Goal: Communication & Community: Connect with others

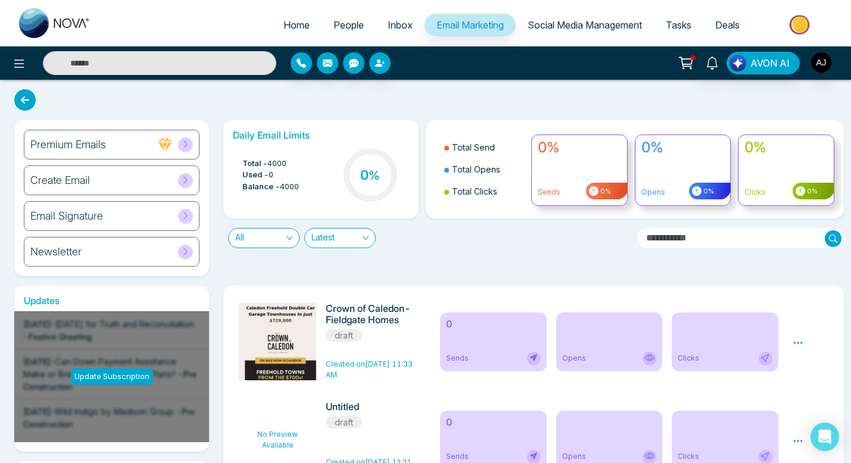
click at [295, 17] on link "Home" at bounding box center [297, 25] width 50 height 23
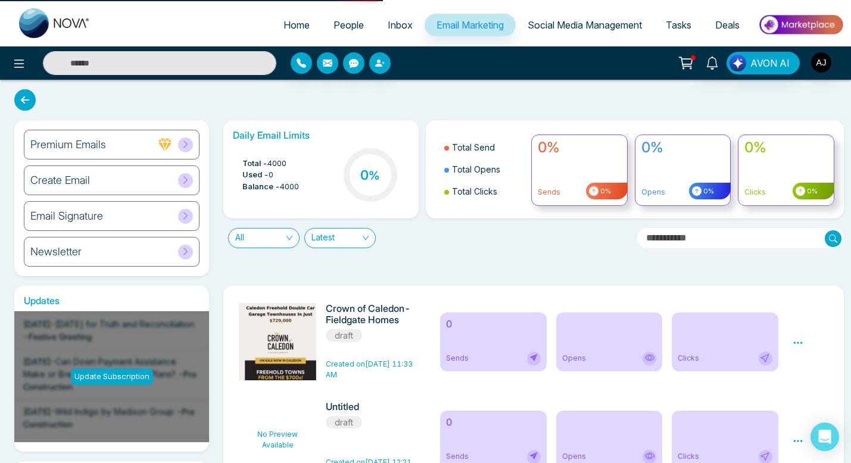
select select "*"
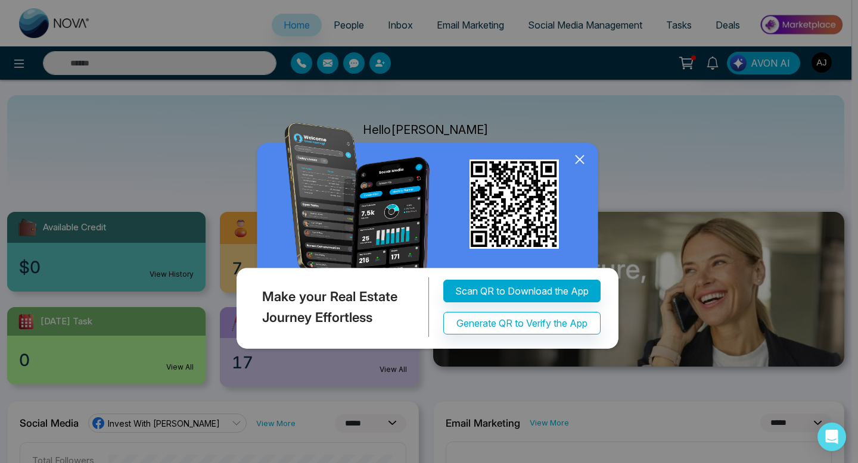
click at [578, 156] on icon at bounding box center [580, 160] width 18 height 18
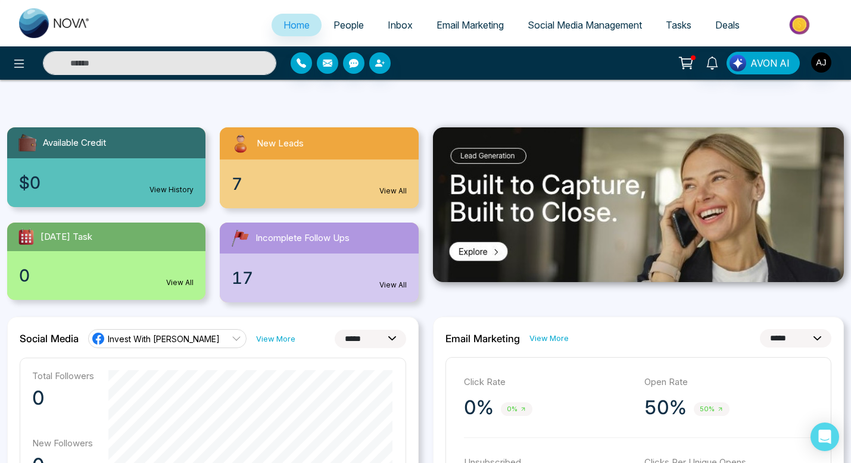
scroll to position [147, 0]
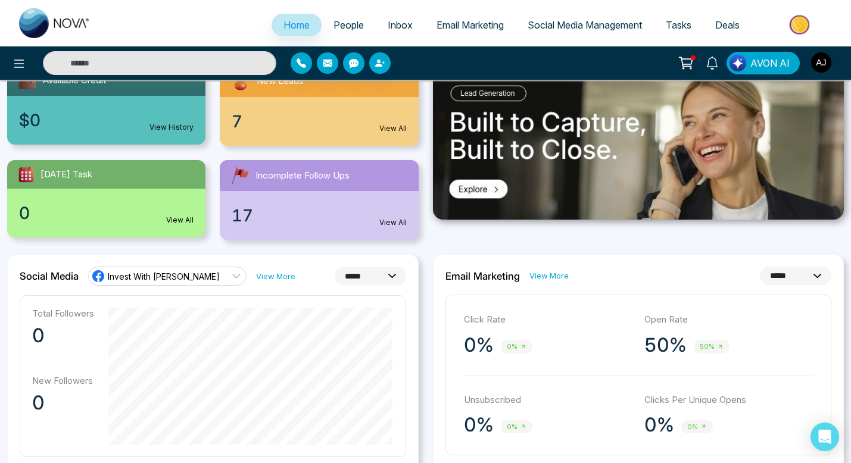
click at [317, 194] on div "17 View All" at bounding box center [319, 215] width 198 height 49
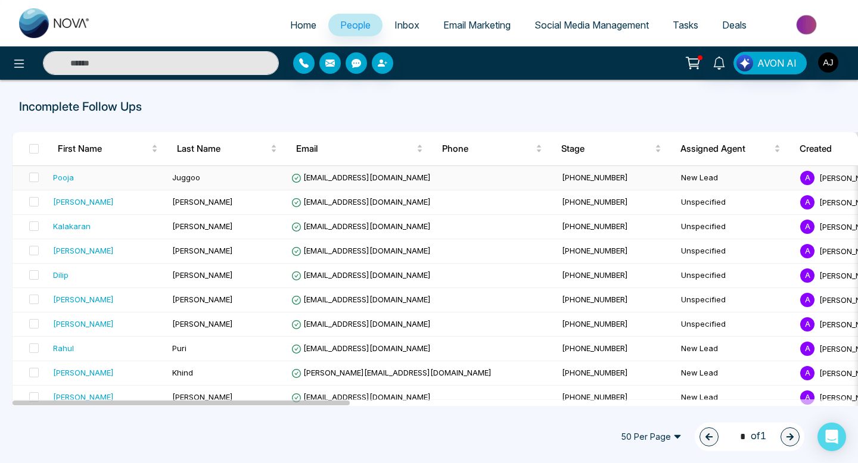
click at [334, 174] on span "[EMAIL_ADDRESS][DOMAIN_NAME]" at bounding box center [360, 178] width 139 height 10
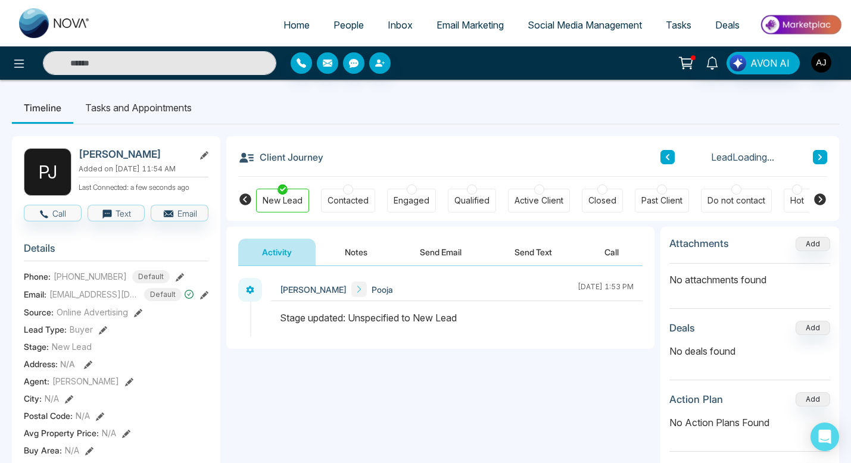
click at [429, 254] on button "Send Email" at bounding box center [440, 252] width 89 height 27
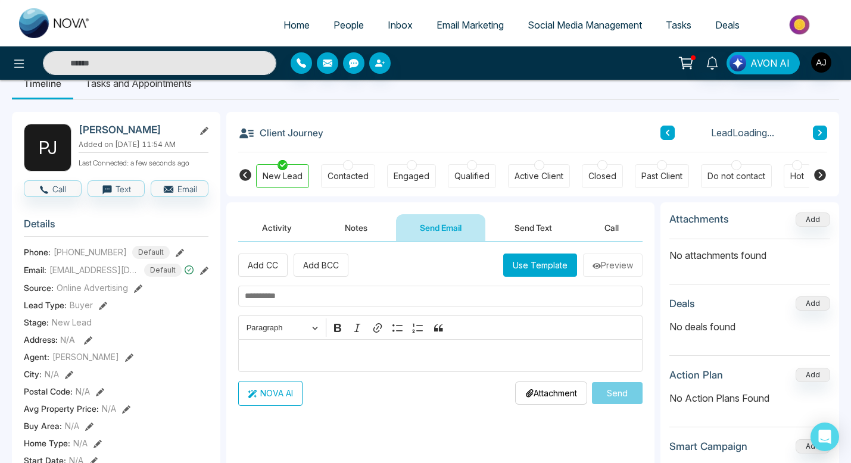
scroll to position [82, 0]
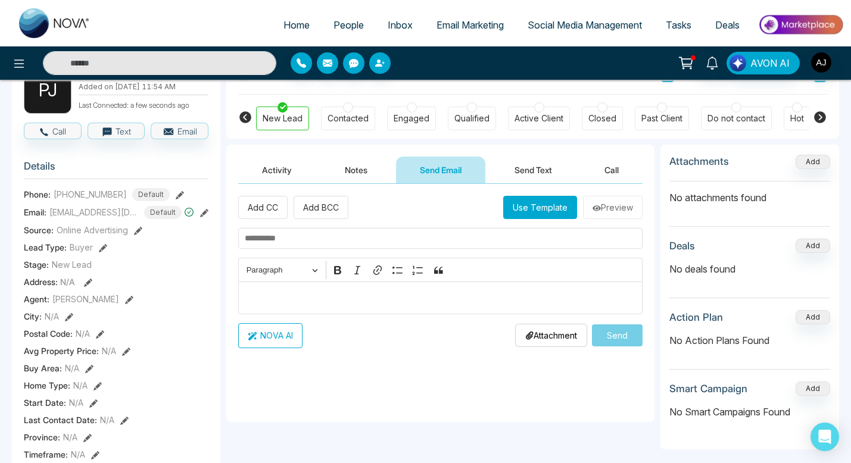
click at [341, 307] on div "Editor editing area: main" at bounding box center [440, 298] width 404 height 33
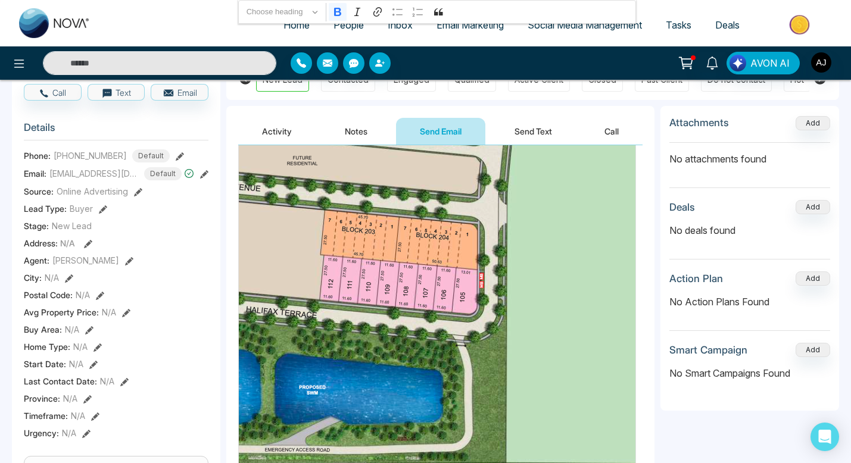
scroll to position [0, 0]
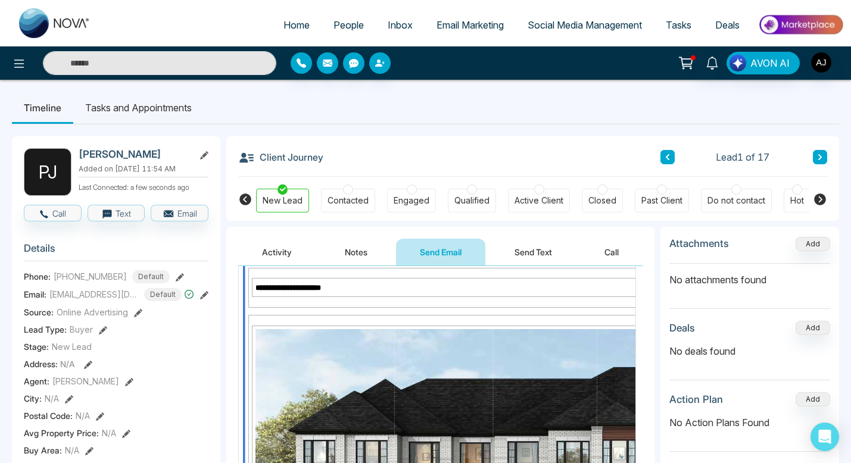
click at [463, 251] on button "Send Email" at bounding box center [440, 252] width 89 height 27
click at [602, 253] on button "Call" at bounding box center [612, 252] width 62 height 27
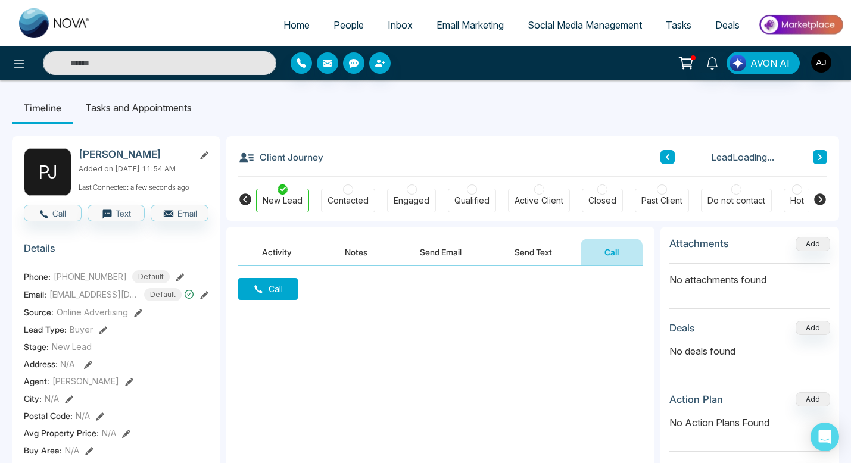
click at [537, 255] on button "Send Text" at bounding box center [533, 252] width 85 height 27
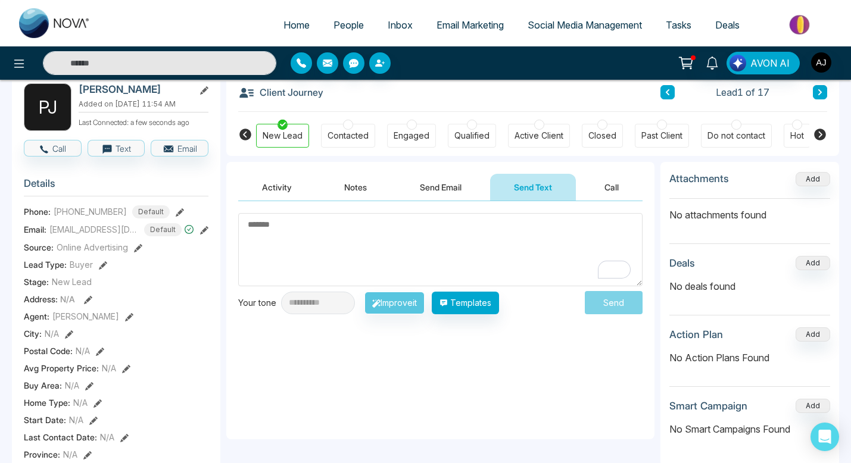
click at [434, 190] on button "Send Email" at bounding box center [440, 187] width 89 height 27
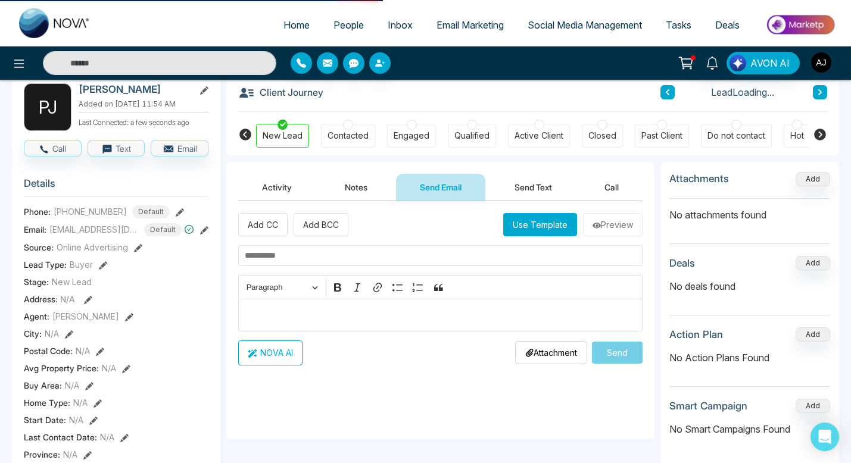
click at [283, 182] on button "Activity" at bounding box center [276, 187] width 77 height 27
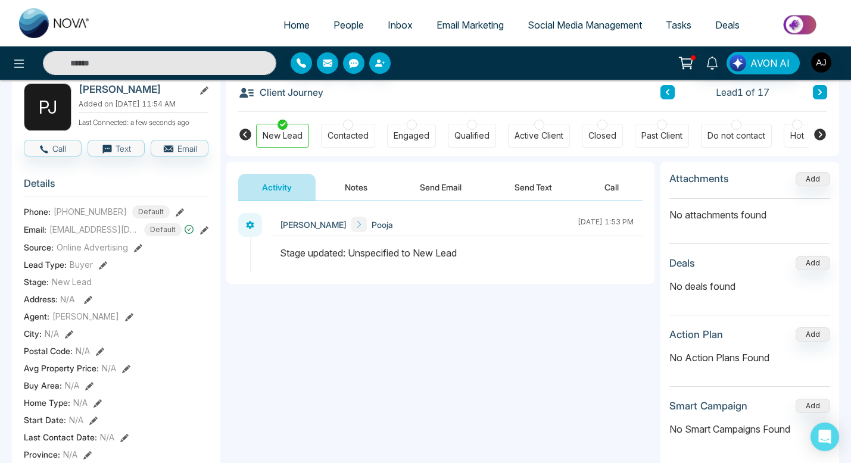
click at [347, 183] on button "Notes" at bounding box center [356, 187] width 70 height 27
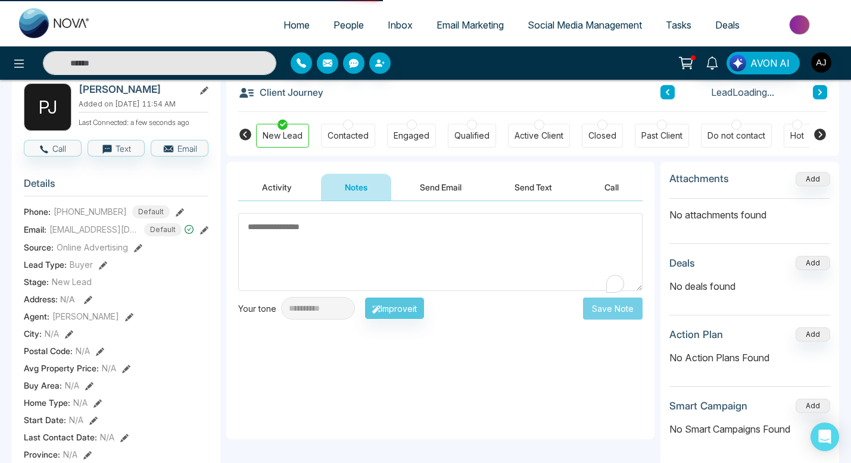
click at [424, 186] on button "Send Email" at bounding box center [440, 187] width 89 height 27
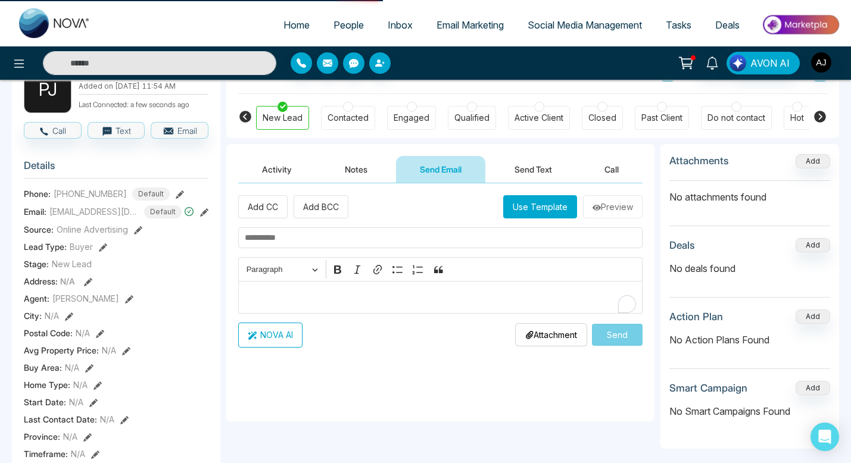
click at [373, 290] on p "Editor editing area: main" at bounding box center [441, 297] width 392 height 14
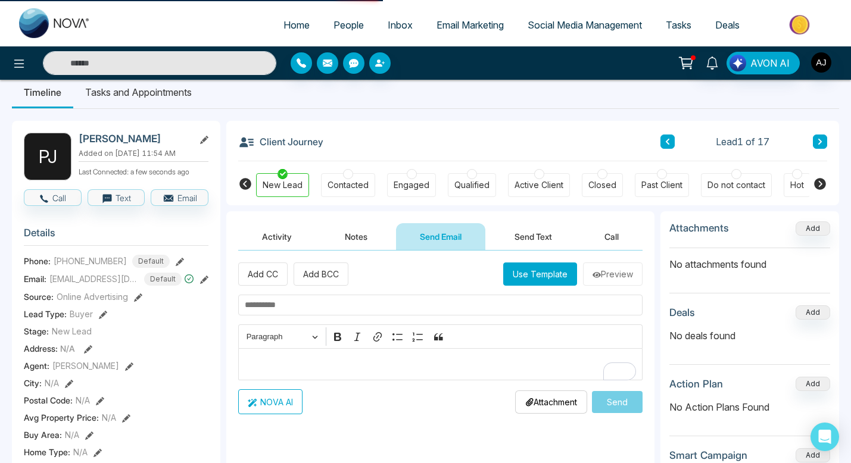
click at [357, 242] on button "Notes" at bounding box center [356, 236] width 70 height 27
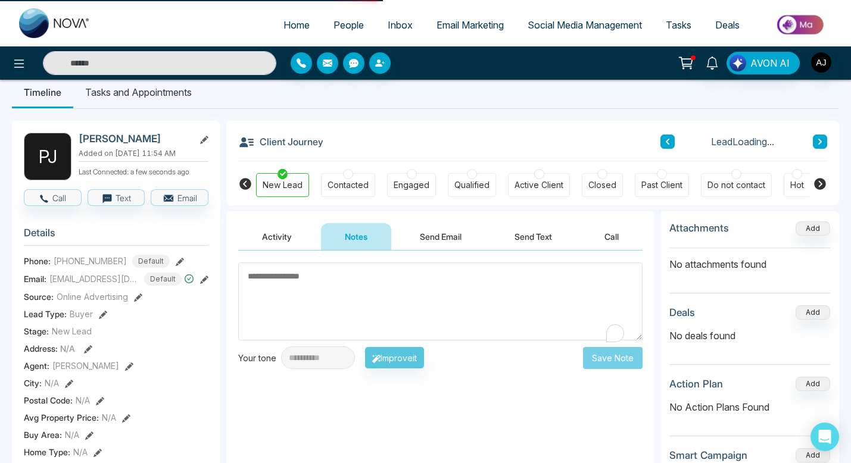
click at [284, 226] on button "Activity" at bounding box center [276, 236] width 77 height 27
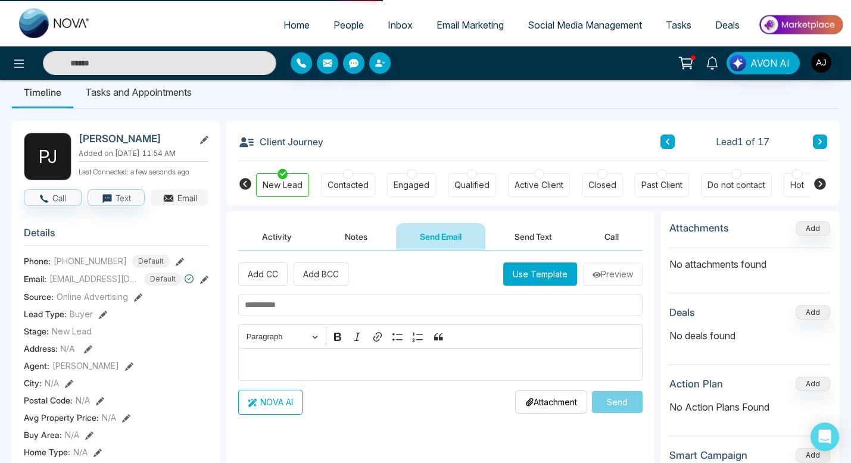
click at [192, 202] on button "Email" at bounding box center [180, 197] width 58 height 17
click at [535, 282] on button "Use Template" at bounding box center [540, 274] width 74 height 23
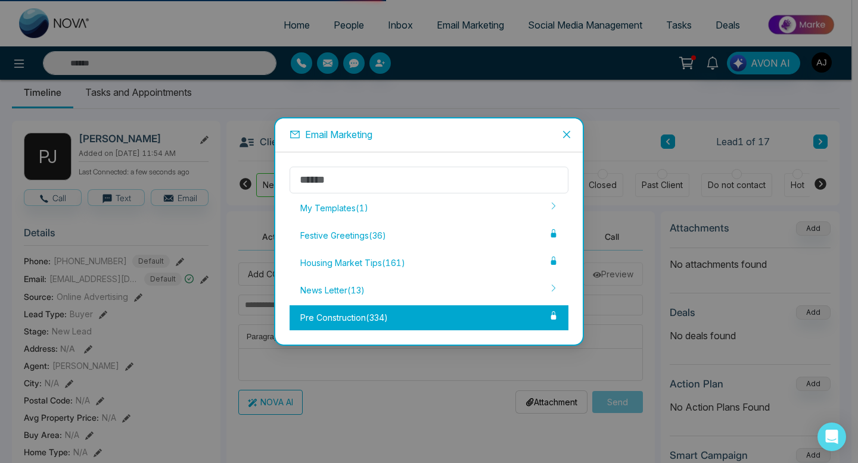
click at [373, 320] on div "Pre Construction ( 334 )" at bounding box center [428, 318] width 279 height 25
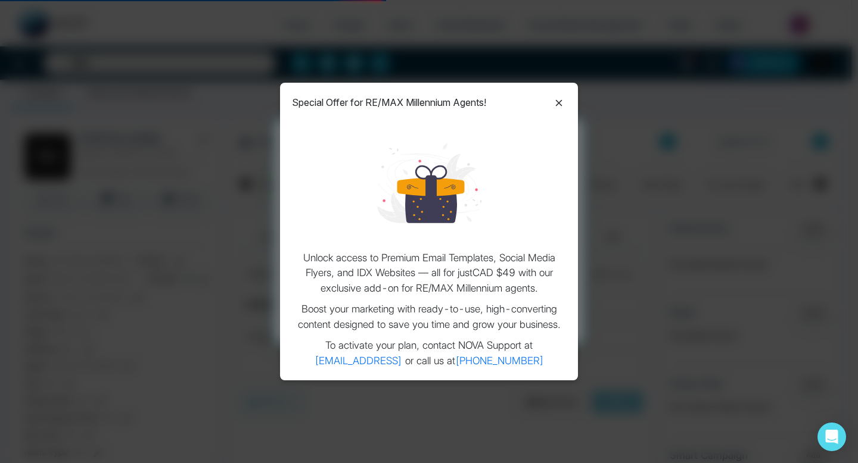
click at [557, 109] on icon at bounding box center [559, 103] width 14 height 14
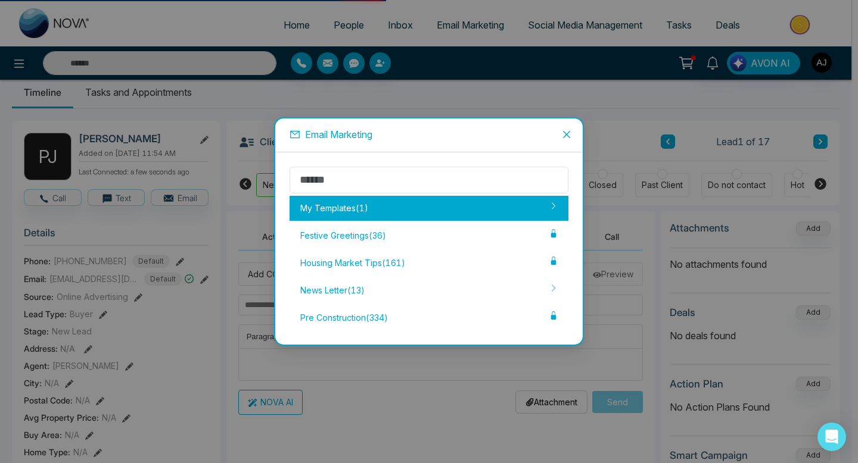
click at [426, 201] on div "My Templates ( 1 )" at bounding box center [428, 208] width 279 height 25
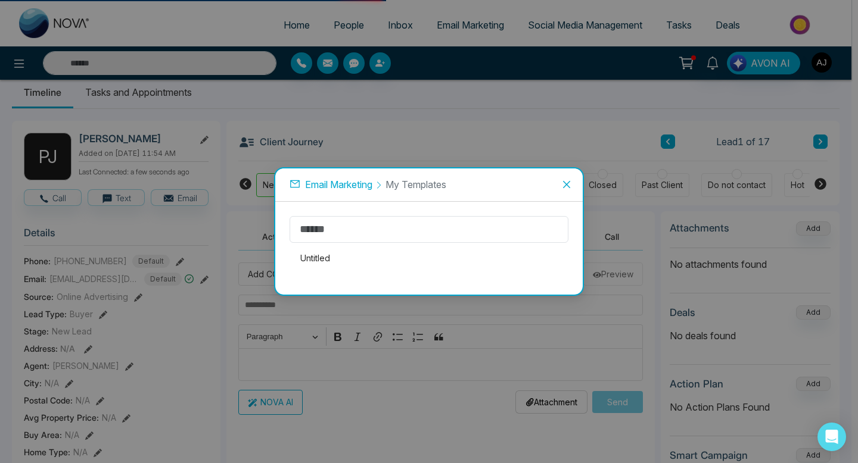
click at [565, 188] on icon "close" at bounding box center [567, 185] width 10 height 10
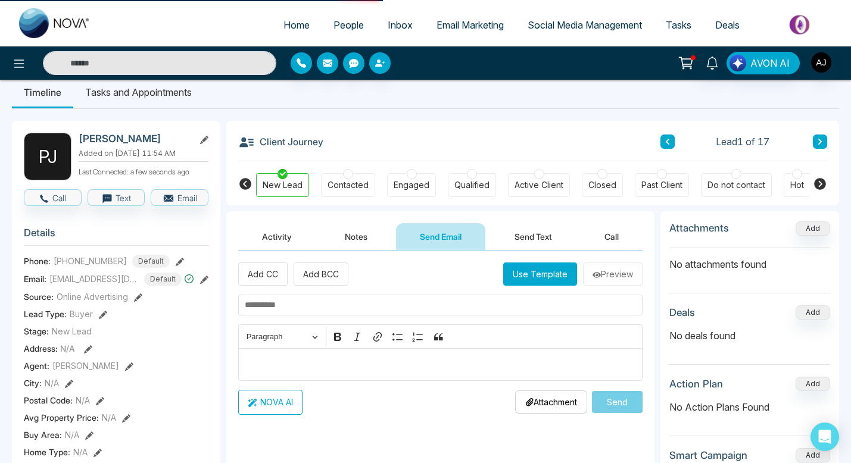
click at [292, 31] on link "Home" at bounding box center [297, 25] width 50 height 23
select select "*"
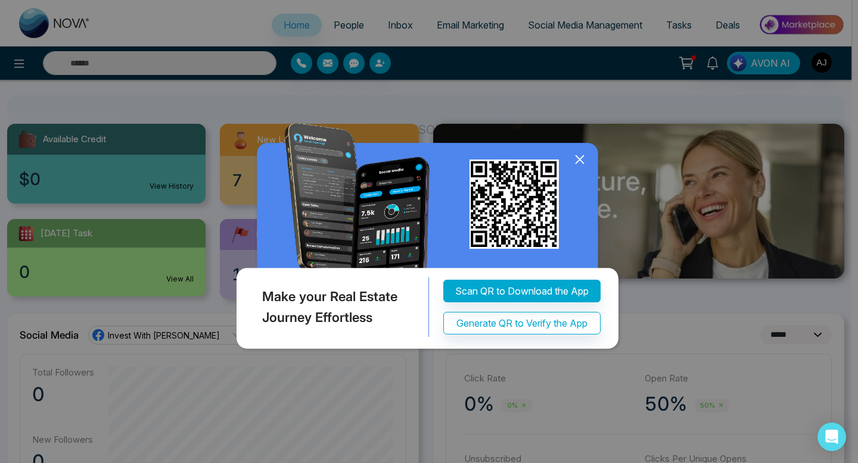
click at [573, 158] on icon at bounding box center [580, 160] width 18 height 18
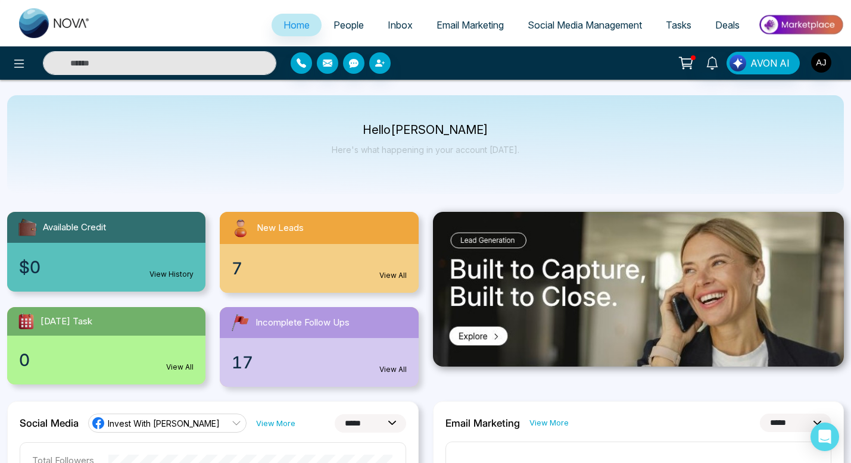
click at [275, 33] on link "Home" at bounding box center [297, 25] width 50 height 23
click at [345, 25] on span "People" at bounding box center [349, 25] width 30 height 12
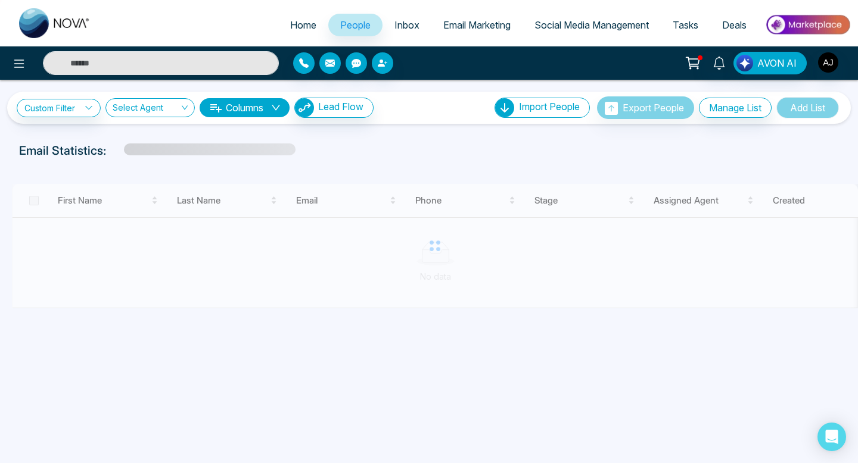
click at [578, 39] on ul "Home People Inbox Email Marketing Social Media Management Tasks Deals" at bounding box center [476, 26] width 748 height 33
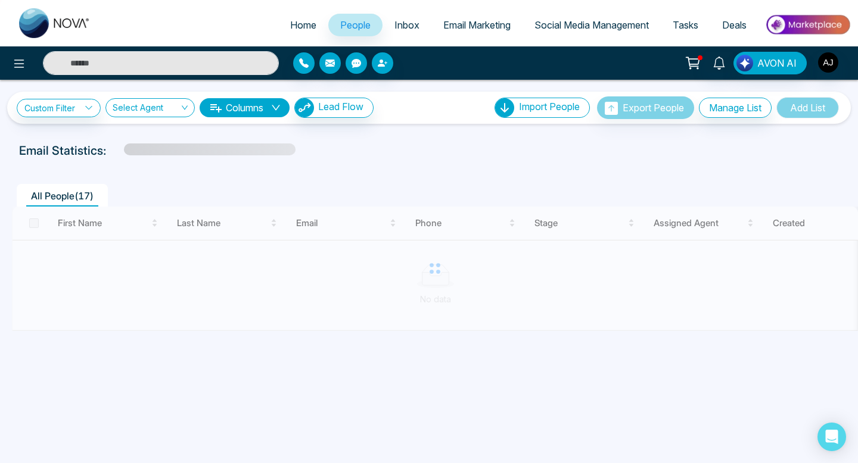
click at [578, 36] on link "Social Media Management" at bounding box center [591, 25] width 138 height 23
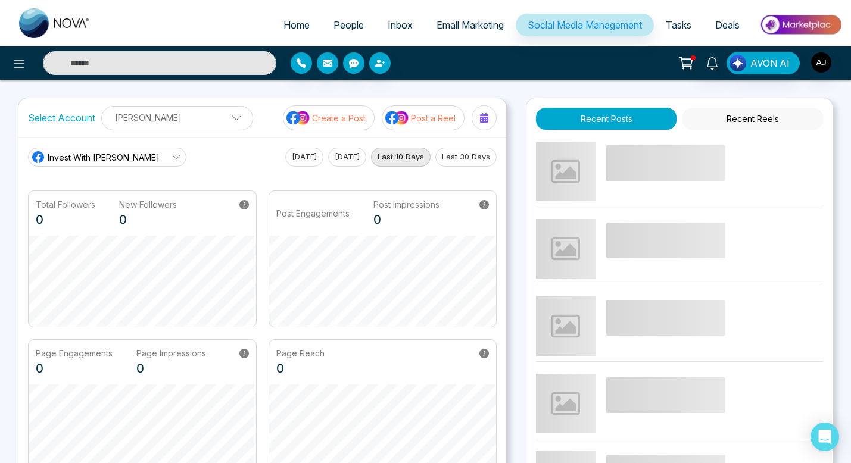
click at [678, 24] on span "Tasks" at bounding box center [679, 25] width 26 height 12
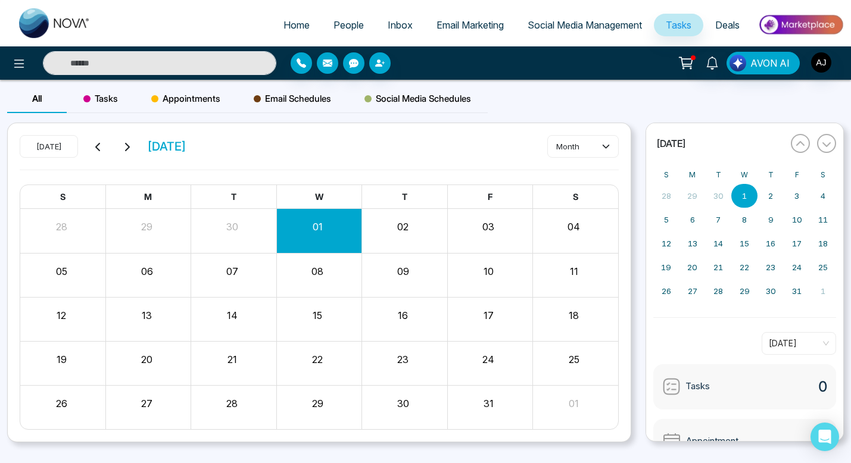
click at [716, 26] on span "Deals" at bounding box center [727, 25] width 24 height 12
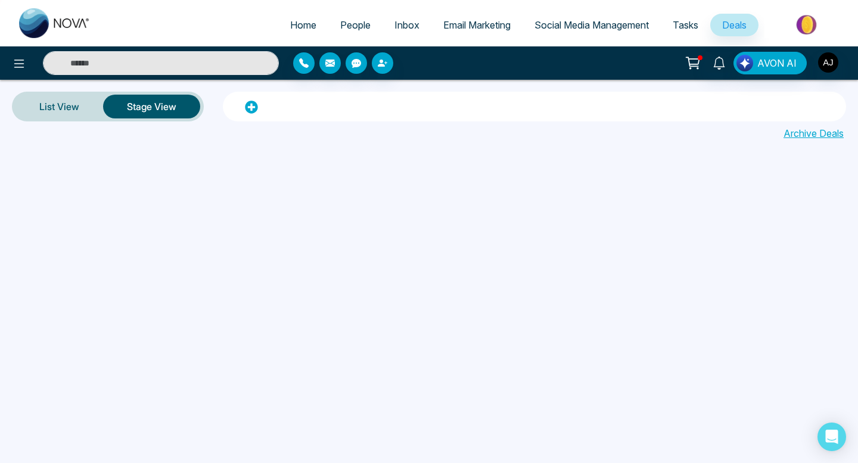
click at [293, 22] on span "Home" at bounding box center [303, 25] width 26 height 12
select select "*"
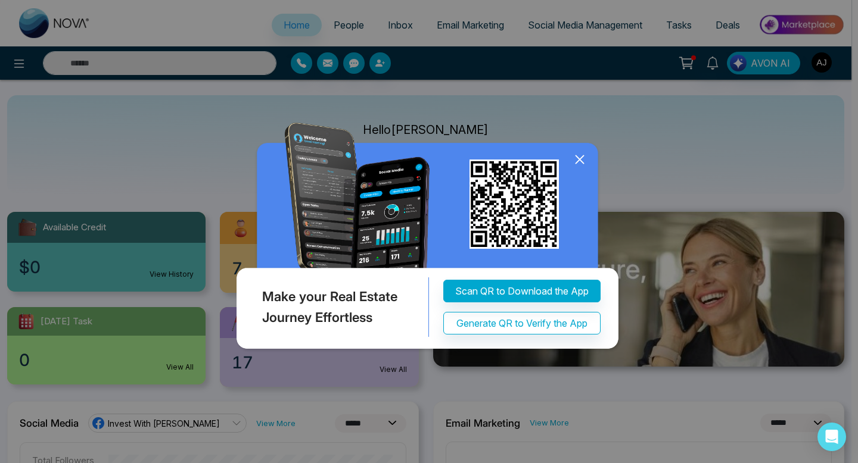
click at [581, 159] on icon at bounding box center [580, 160] width 18 height 18
